Goal: Transaction & Acquisition: Purchase product/service

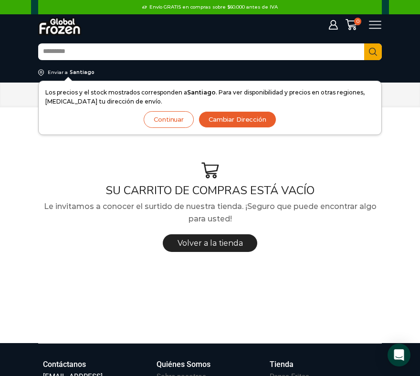
click at [83, 56] on input "Search input" at bounding box center [201, 51] width 326 height 15
type input "*********"
click at [179, 122] on button "Continuar" at bounding box center [169, 119] width 50 height 17
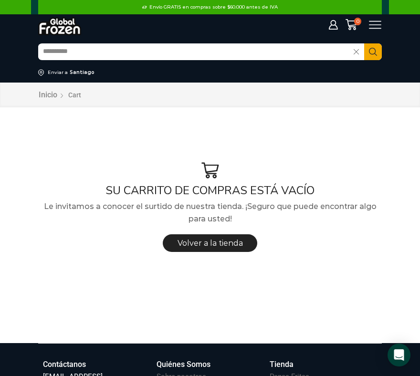
click at [128, 52] on input "*********" at bounding box center [196, 51] width 316 height 15
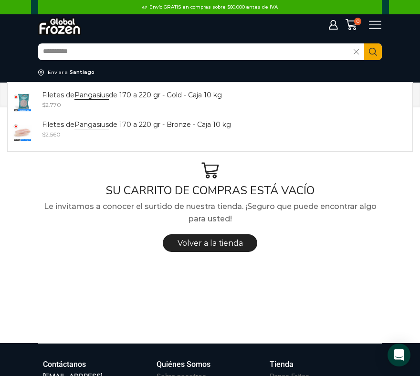
click at [359, 43] on button "Search" at bounding box center [373, 51] width 18 height 17
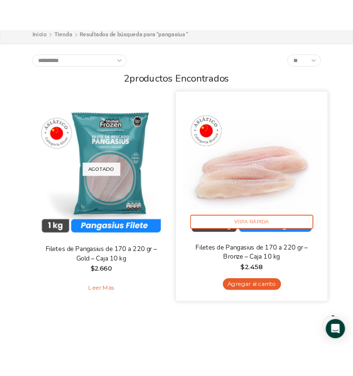
scroll to position [106, 0]
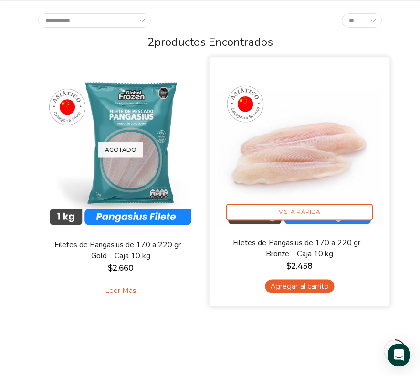
click at [309, 286] on link "Agregar al carrito" at bounding box center [299, 286] width 69 height 14
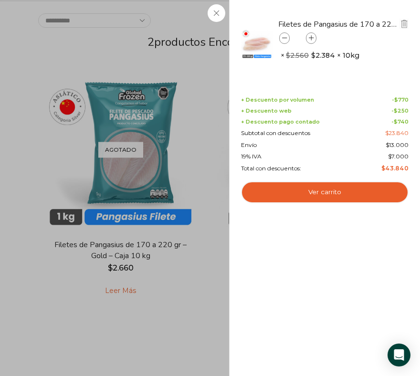
click at [311, 37] on icon at bounding box center [311, 38] width 5 height 5
type input "*"
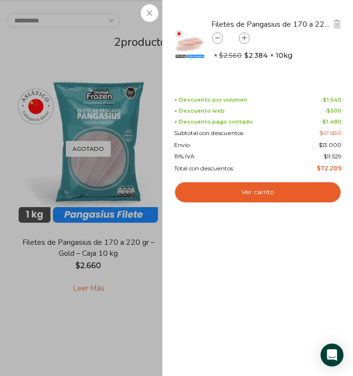
click at [245, 38] on icon at bounding box center [244, 38] width 5 height 5
type input "*"
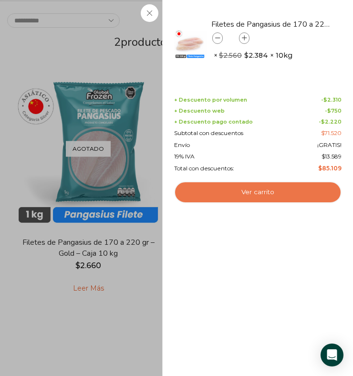
click at [259, 192] on link "Ver carrito" at bounding box center [258, 192] width 168 height 22
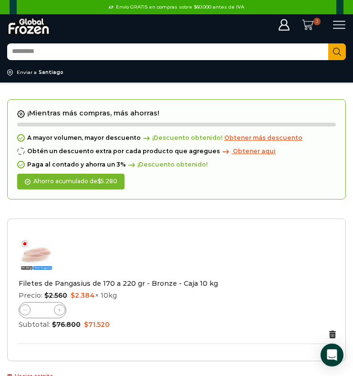
click at [308, 23] on icon at bounding box center [307, 24] width 11 height 11
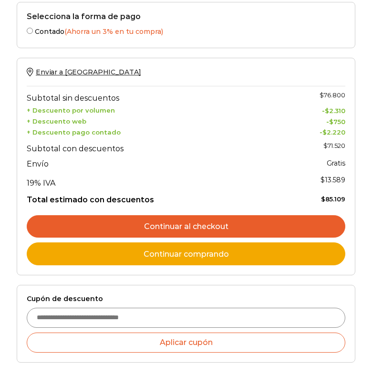
scroll to position [539, 0]
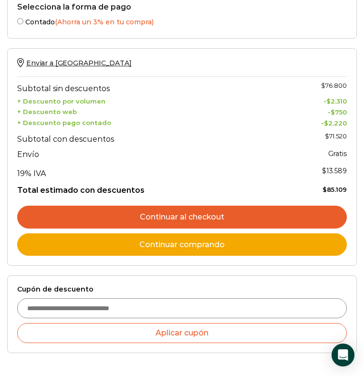
click at [163, 213] on link "Continuar al checkout" at bounding box center [182, 217] width 330 height 23
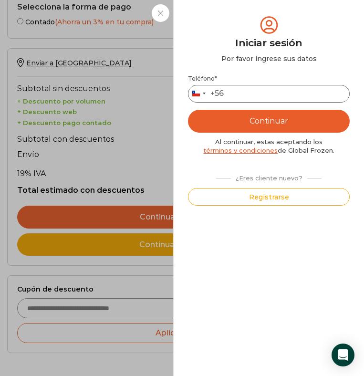
click at [257, 91] on input "Teléfono *" at bounding box center [269, 94] width 162 height 18
type input "*********"
click at [294, 125] on button "Continuar" at bounding box center [269, 121] width 162 height 23
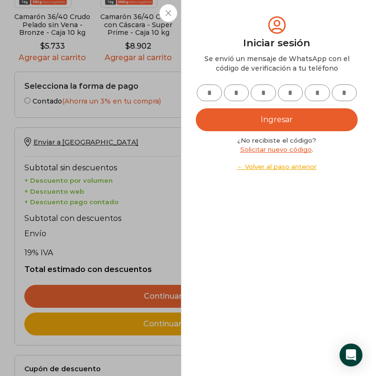
click at [211, 97] on input "text" at bounding box center [209, 93] width 25 height 17
type input "*"
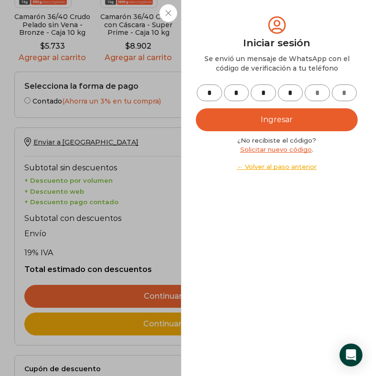
type input "*"
click at [256, 117] on button "Ingresar" at bounding box center [277, 119] width 162 height 23
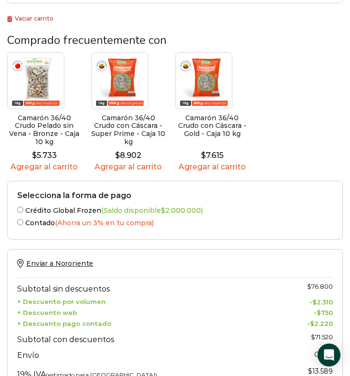
scroll to position [454, 0]
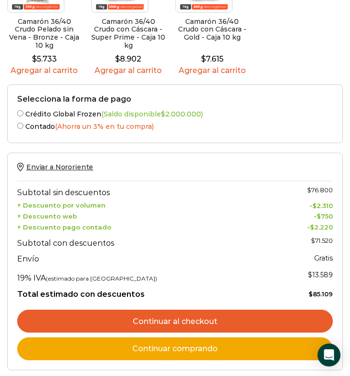
click at [164, 324] on link "Continuar al checkout" at bounding box center [175, 321] width 316 height 23
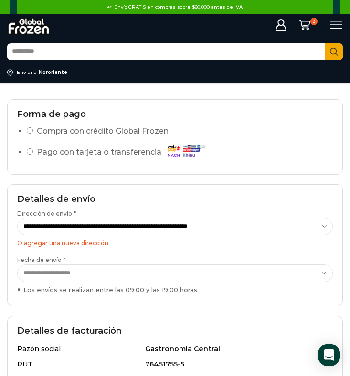
click at [93, 136] on label "Compra con crédito Global Frozen" at bounding box center [103, 132] width 132 height 14
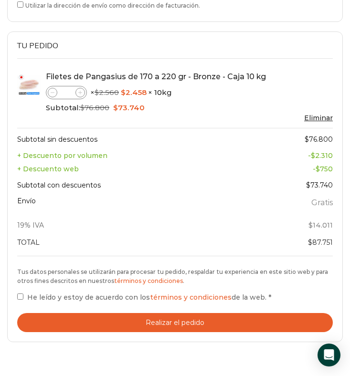
scroll to position [450, 0]
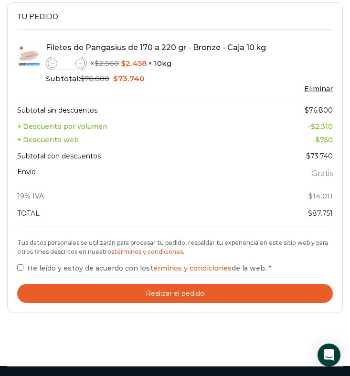
click at [37, 267] on span "He leído y estoy de acuerdo con los términos y condiciones de la web." at bounding box center [146, 268] width 239 height 9
click at [79, 294] on button "Realizar el pedido" at bounding box center [175, 294] width 316 height 20
